Goal: Information Seeking & Learning: Learn about a topic

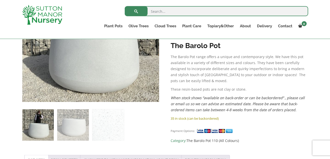
scroll to position [153, 0]
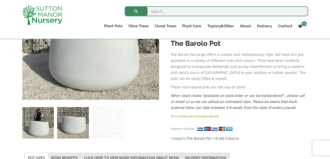
click at [78, 127] on img at bounding box center [72, 122] width 31 height 31
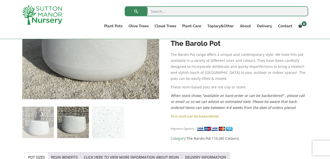
click at [105, 125] on img at bounding box center [107, 122] width 31 height 31
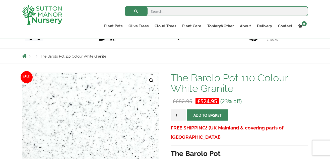
scroll to position [0, 0]
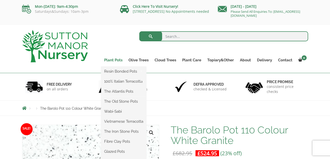
click at [113, 58] on link "Plant Pots" at bounding box center [113, 60] width 24 height 7
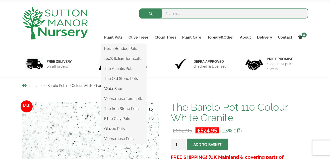
scroll to position [26, 0]
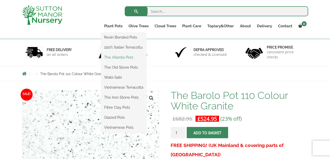
click at [115, 57] on link "The Atlantis Pots" at bounding box center [123, 58] width 45 height 8
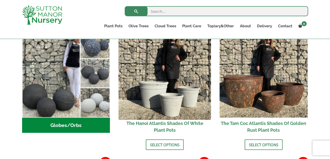
scroll to position [205, 0]
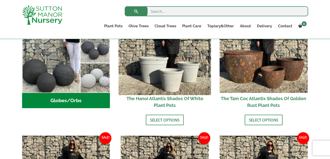
click at [180, 90] on img at bounding box center [165, 49] width 92 height 92
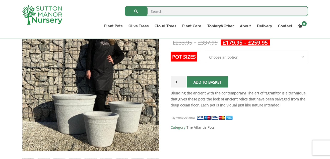
scroll to position [102, 0]
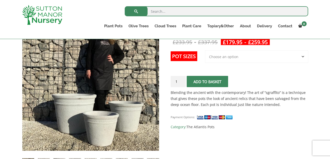
click at [205, 50] on select "Choose an option 3rd to Largest Pot In The Picture 2nd to Largest Pot In The Pi…" at bounding box center [256, 56] width 103 height 13
select select "Largest pot In The Picture"
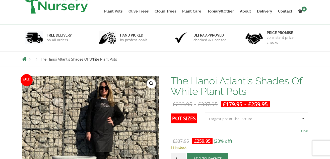
scroll to position [0, 0]
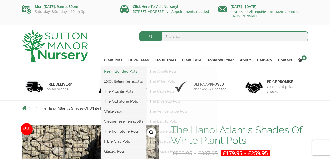
click at [122, 69] on link "Resin Bonded Pots" at bounding box center [123, 72] width 45 height 8
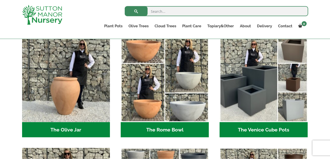
scroll to position [486, 0]
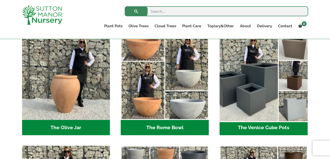
click at [239, 89] on img "Visit product category The Venice Cube Pots" at bounding box center [263, 76] width 92 height 92
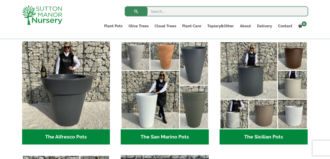
scroll to position [588, 0]
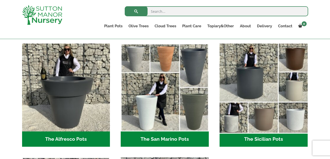
click at [245, 96] on img "Visit product category The Sicilian Pots" at bounding box center [263, 88] width 92 height 92
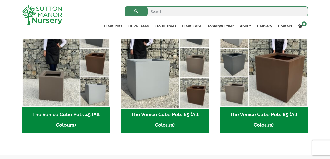
scroll to position [128, 0]
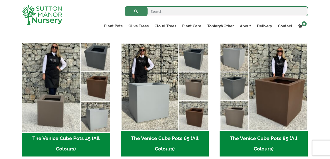
click at [89, 114] on img "Visit product category The Venice Cube Pots 45 (All Colours)" at bounding box center [66, 87] width 92 height 92
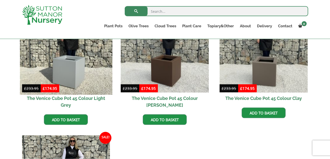
scroll to position [179, 0]
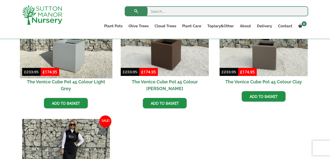
click at [87, 64] on img at bounding box center [66, 32] width 92 height 92
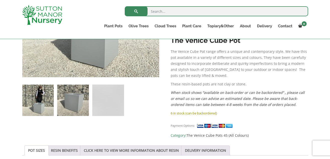
click at [75, 104] on img at bounding box center [72, 100] width 31 height 31
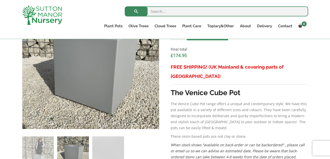
scroll to position [205, 0]
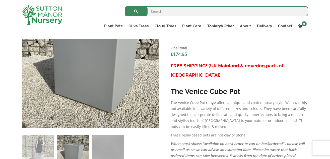
click at [114, 142] on img at bounding box center [107, 150] width 31 height 31
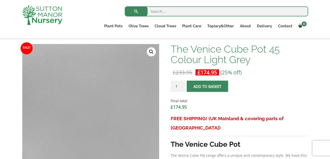
scroll to position [153, 0]
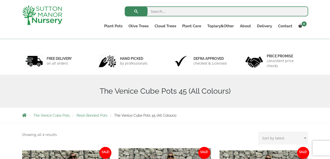
scroll to position [17, 0]
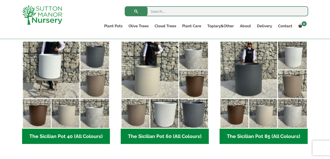
scroll to position [128, 0]
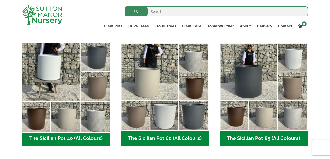
click at [88, 92] on img "Visit product category The Sicilian Pot 40 (All Colours)" at bounding box center [66, 87] width 92 height 92
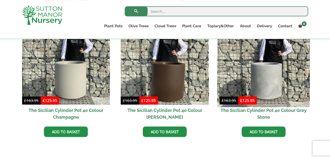
scroll to position [281, 0]
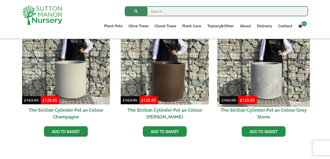
click at [281, 71] on img at bounding box center [263, 61] width 92 height 92
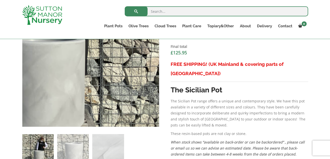
scroll to position [205, 0]
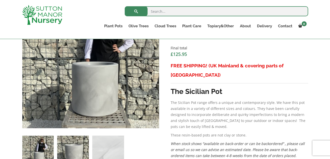
click at [83, 138] on img at bounding box center [72, 151] width 31 height 31
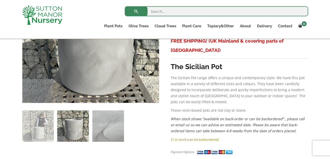
scroll to position [230, 0]
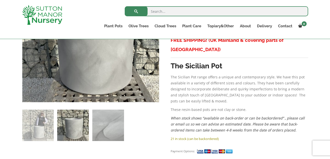
click at [111, 128] on img at bounding box center [107, 125] width 31 height 31
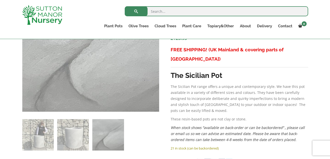
scroll to position [205, 0]
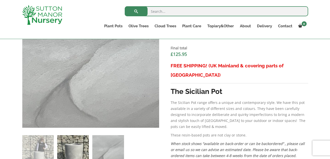
click at [68, 143] on img at bounding box center [72, 150] width 31 height 31
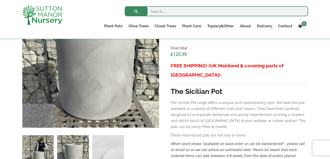
click at [36, 148] on img at bounding box center [37, 150] width 31 height 31
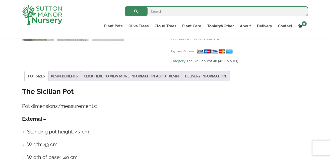
scroll to position [332, 0]
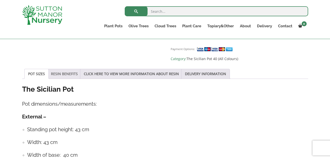
click at [60, 69] on link "RESIN BENEFITS" at bounding box center [64, 74] width 27 height 10
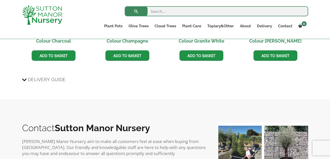
scroll to position [579, 0]
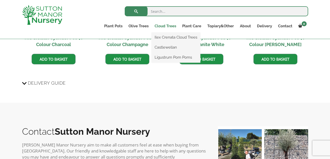
click at [159, 23] on link "Cloud Trees" at bounding box center [165, 26] width 28 height 7
click at [161, 37] on link "Ilex Crenata Cloud Trees" at bounding box center [175, 38] width 49 height 8
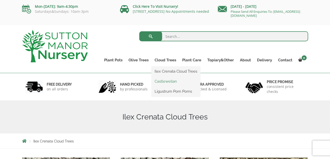
click at [168, 82] on link "Castlewellan" at bounding box center [175, 82] width 49 height 8
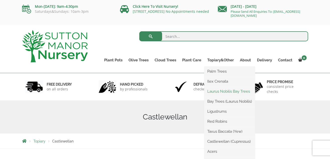
click at [227, 94] on link "Laurus Nobilis Bay Trees" at bounding box center [229, 92] width 51 height 8
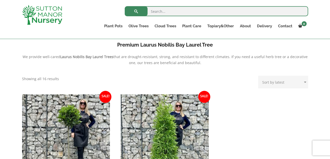
scroll to position [128, 0]
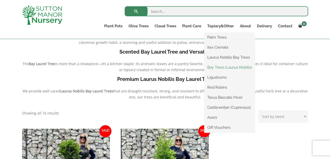
click at [216, 67] on link "Bay Trees (Laurus Nobilis)" at bounding box center [229, 68] width 51 height 8
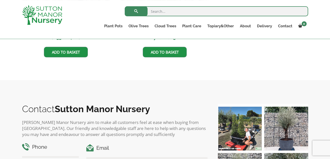
scroll to position [102, 0]
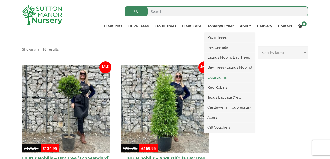
click at [214, 78] on link "Ligustrums" at bounding box center [229, 78] width 51 height 8
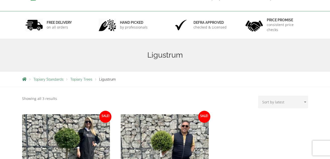
scroll to position [128, 0]
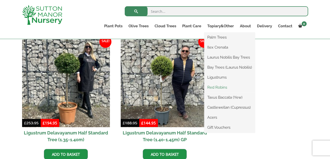
click at [218, 85] on link "Red Robins" at bounding box center [229, 88] width 51 height 8
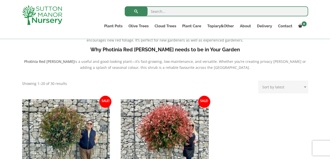
scroll to position [205, 0]
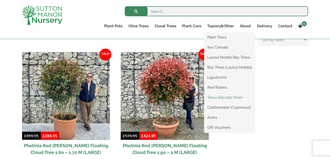
click at [219, 97] on link "Taxus Baccata (Yew)" at bounding box center [229, 98] width 51 height 8
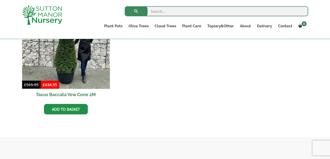
scroll to position [102, 0]
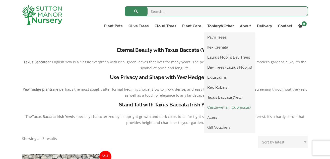
click at [215, 108] on link "Castlewellan (Cupressus)" at bounding box center [229, 108] width 51 height 8
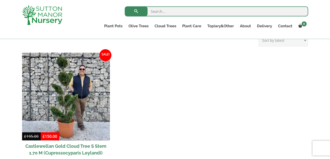
scroll to position [205, 0]
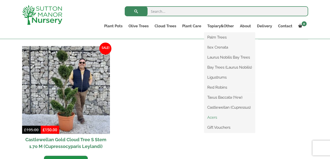
click at [217, 117] on link "Acers" at bounding box center [229, 118] width 51 height 8
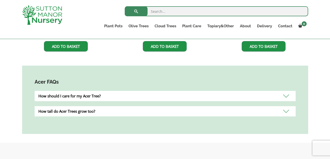
scroll to position [256, 0]
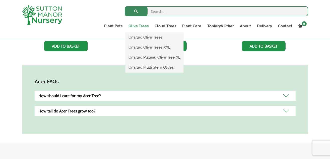
click at [138, 27] on link "Olive Trees" at bounding box center [138, 26] width 26 height 7
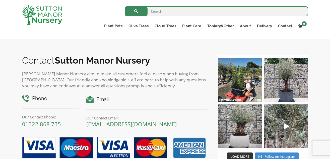
scroll to position [614, 0]
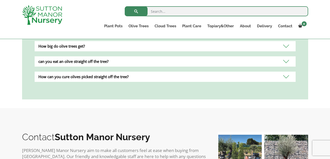
click at [187, 56] on div "can you eat an olive straight off the tree?" at bounding box center [165, 61] width 261 height 10
